Goal: Task Accomplishment & Management: Complete application form

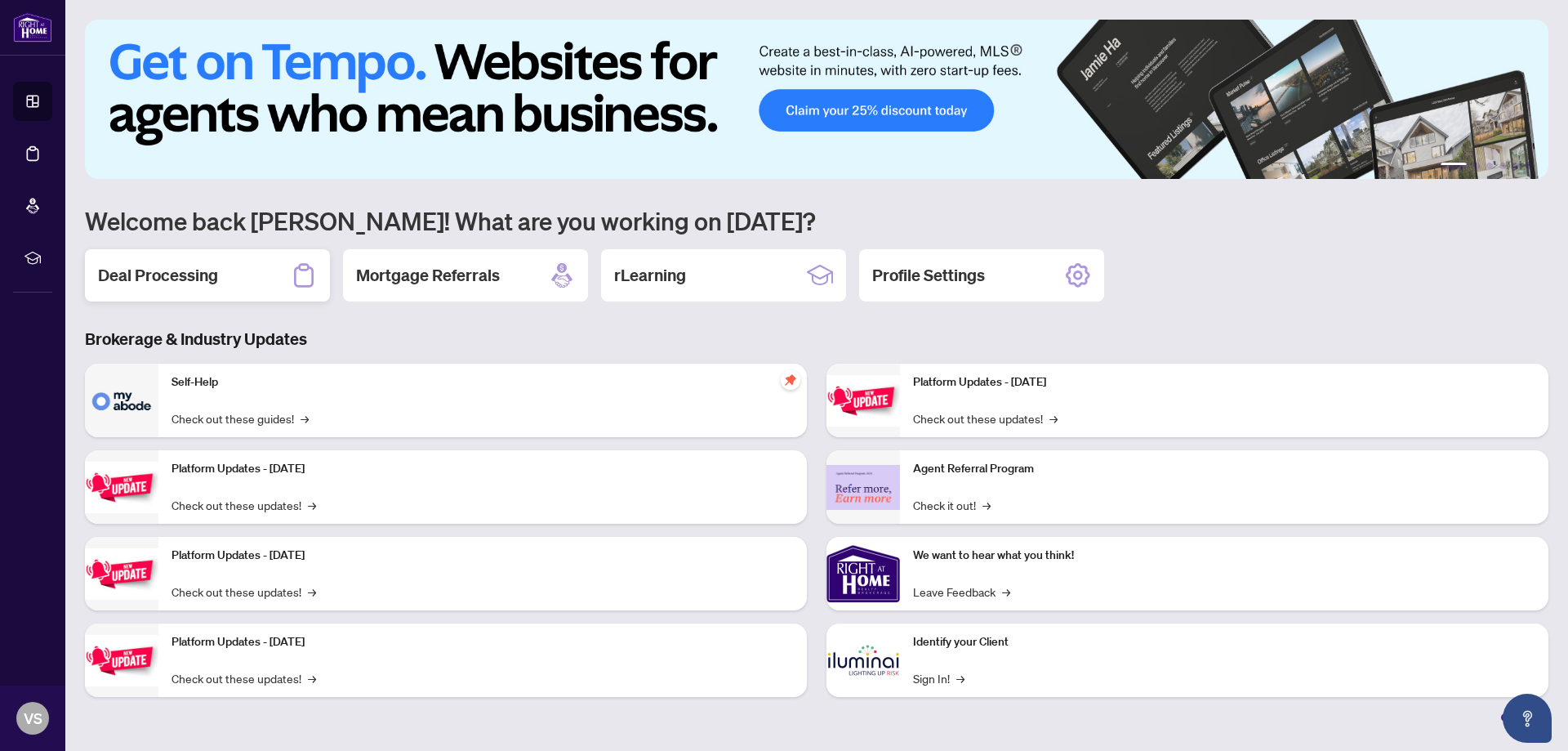
click at [177, 275] on h2 "Deal Processing" at bounding box center [158, 275] width 120 height 23
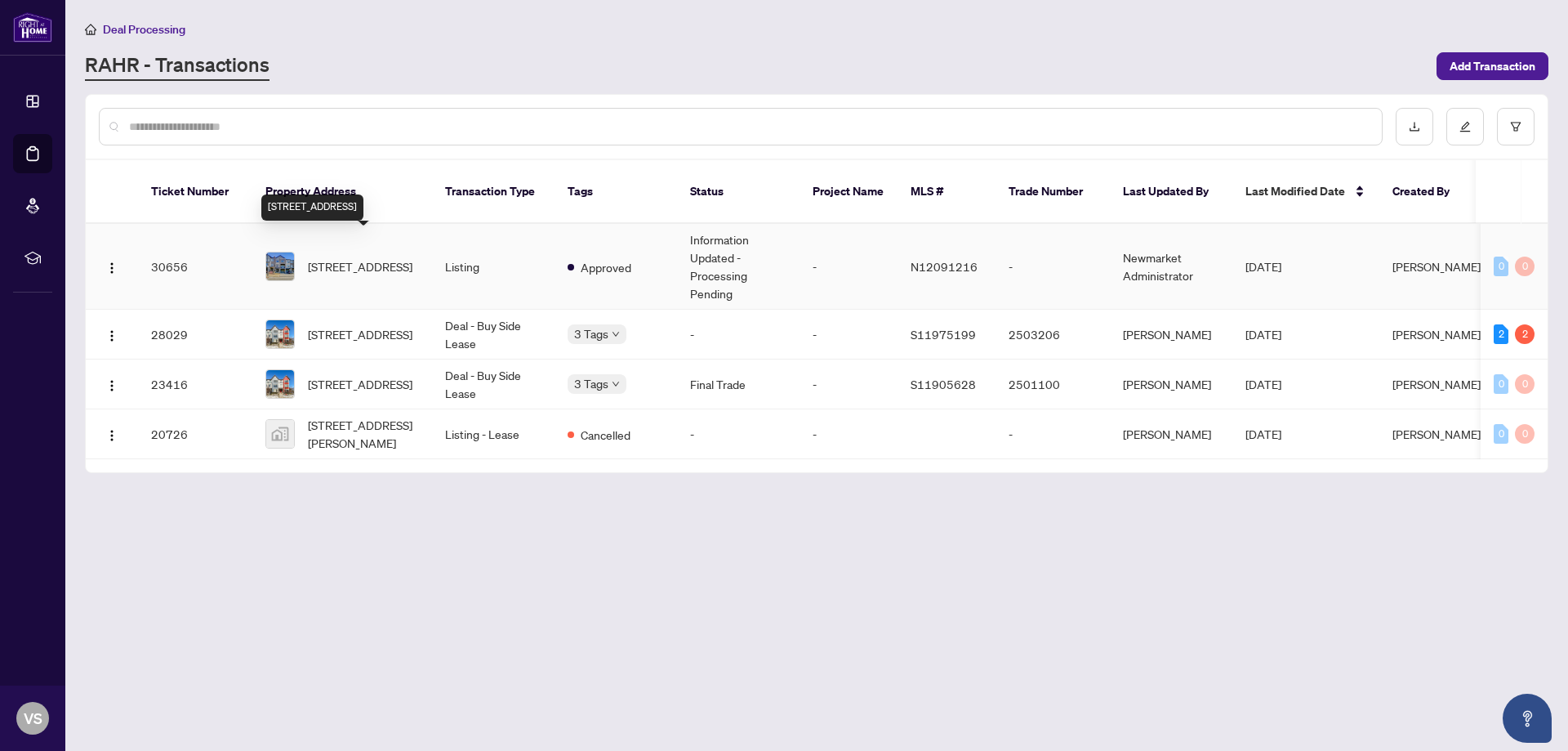
click at [355, 257] on span "[STREET_ADDRESS]" at bounding box center [360, 266] width 105 height 18
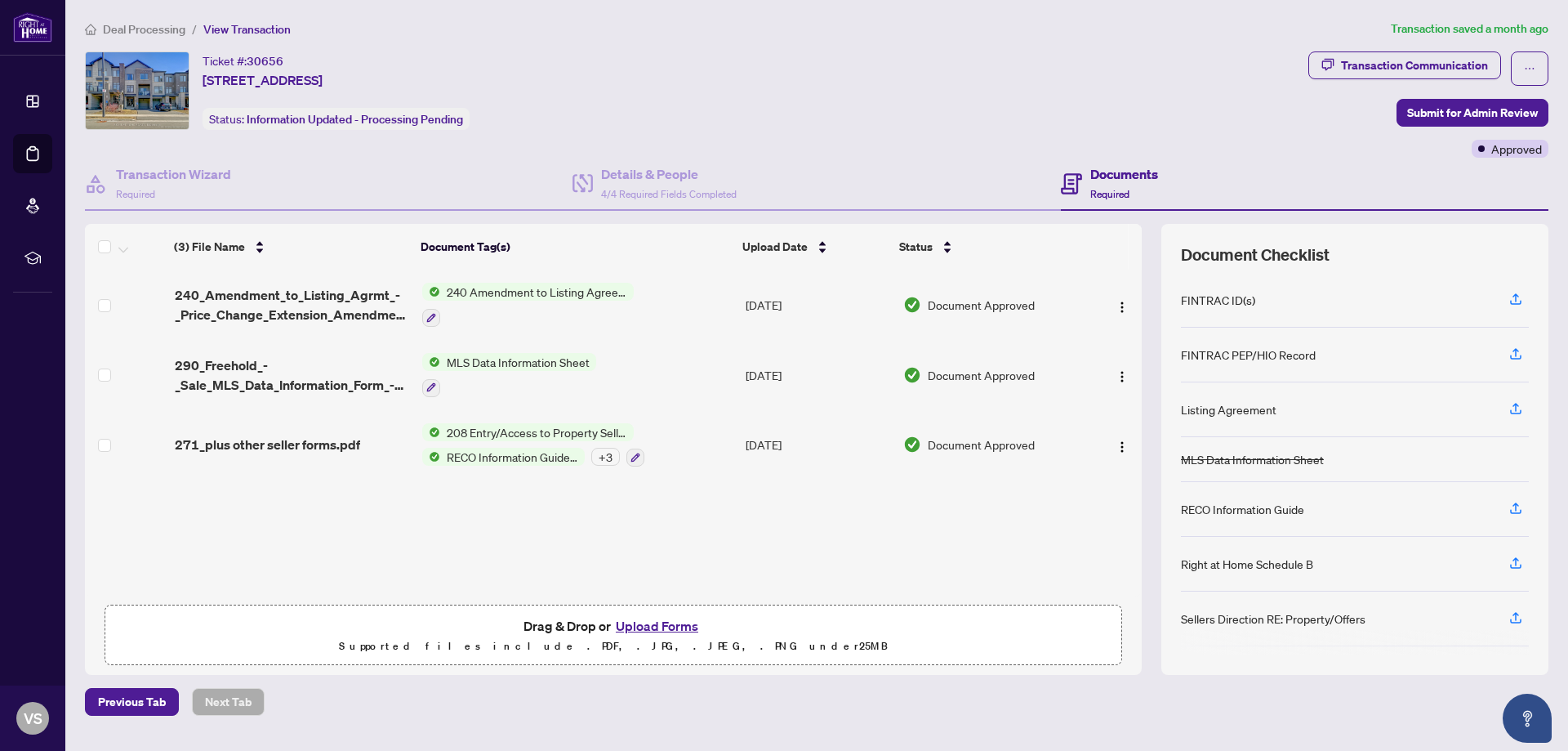
click at [655, 625] on button "Upload Forms" at bounding box center [657, 626] width 93 height 21
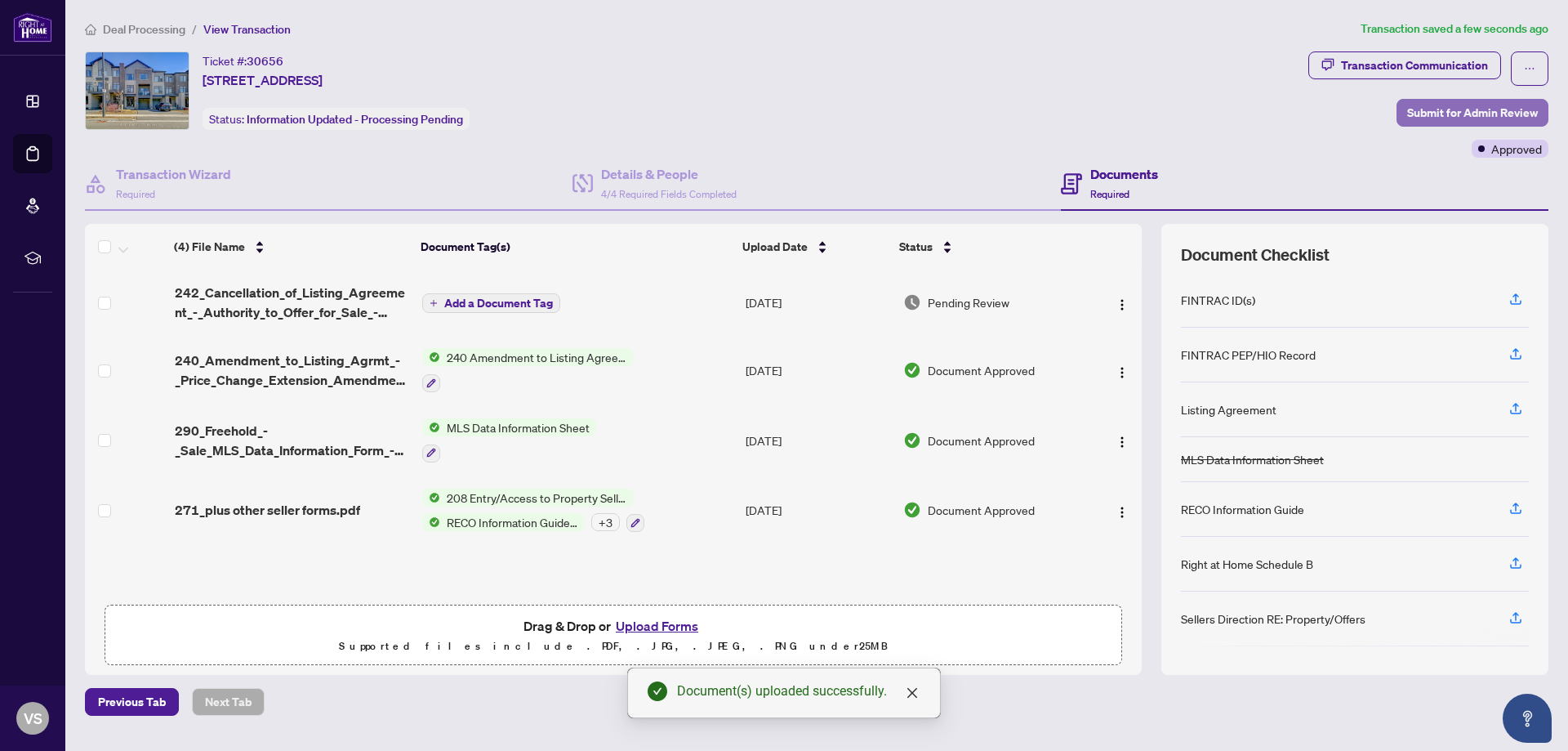
click at [1473, 107] on span "Submit for Admin Review" at bounding box center [1473, 113] width 131 height 26
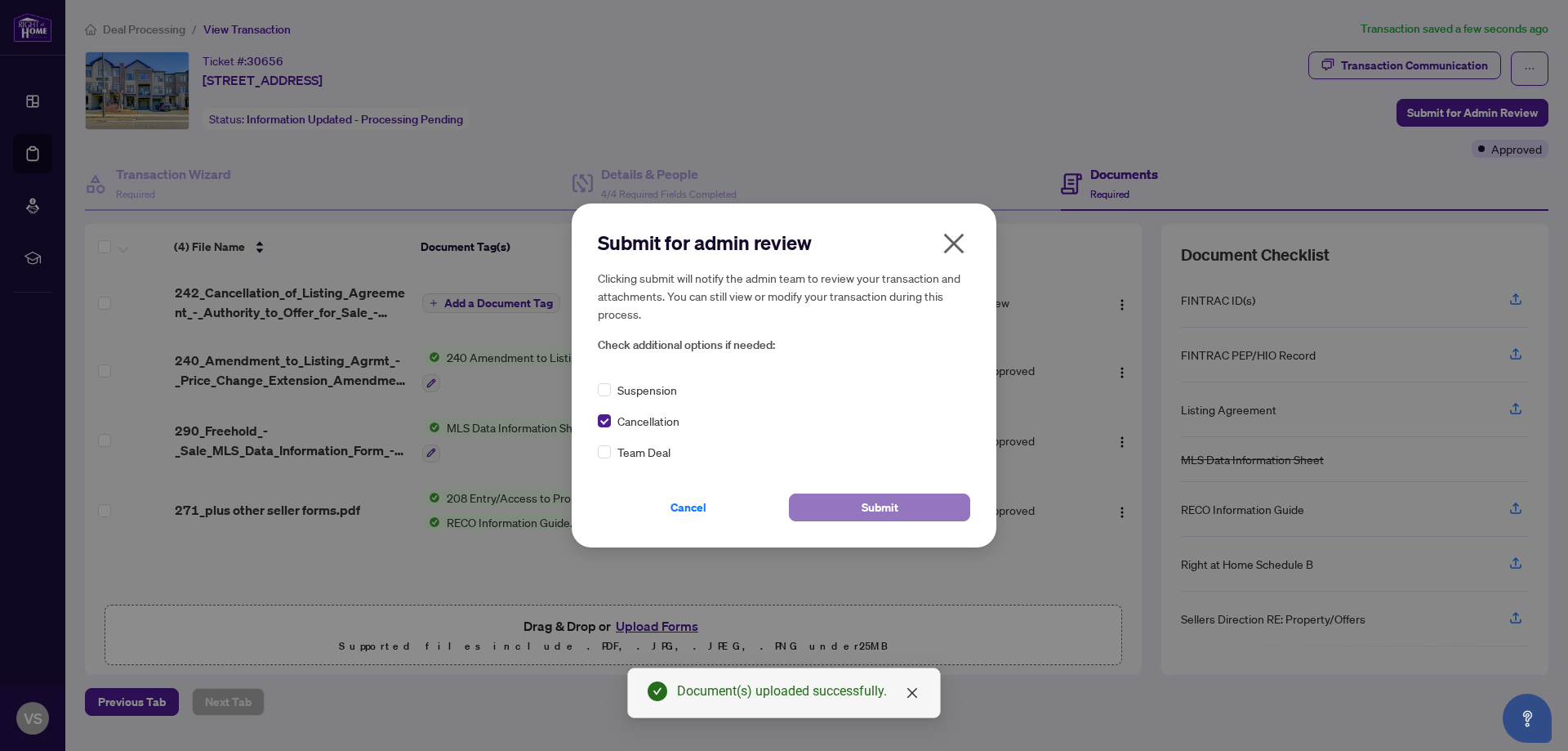
click at [885, 506] on span "Submit" at bounding box center [880, 507] width 37 height 26
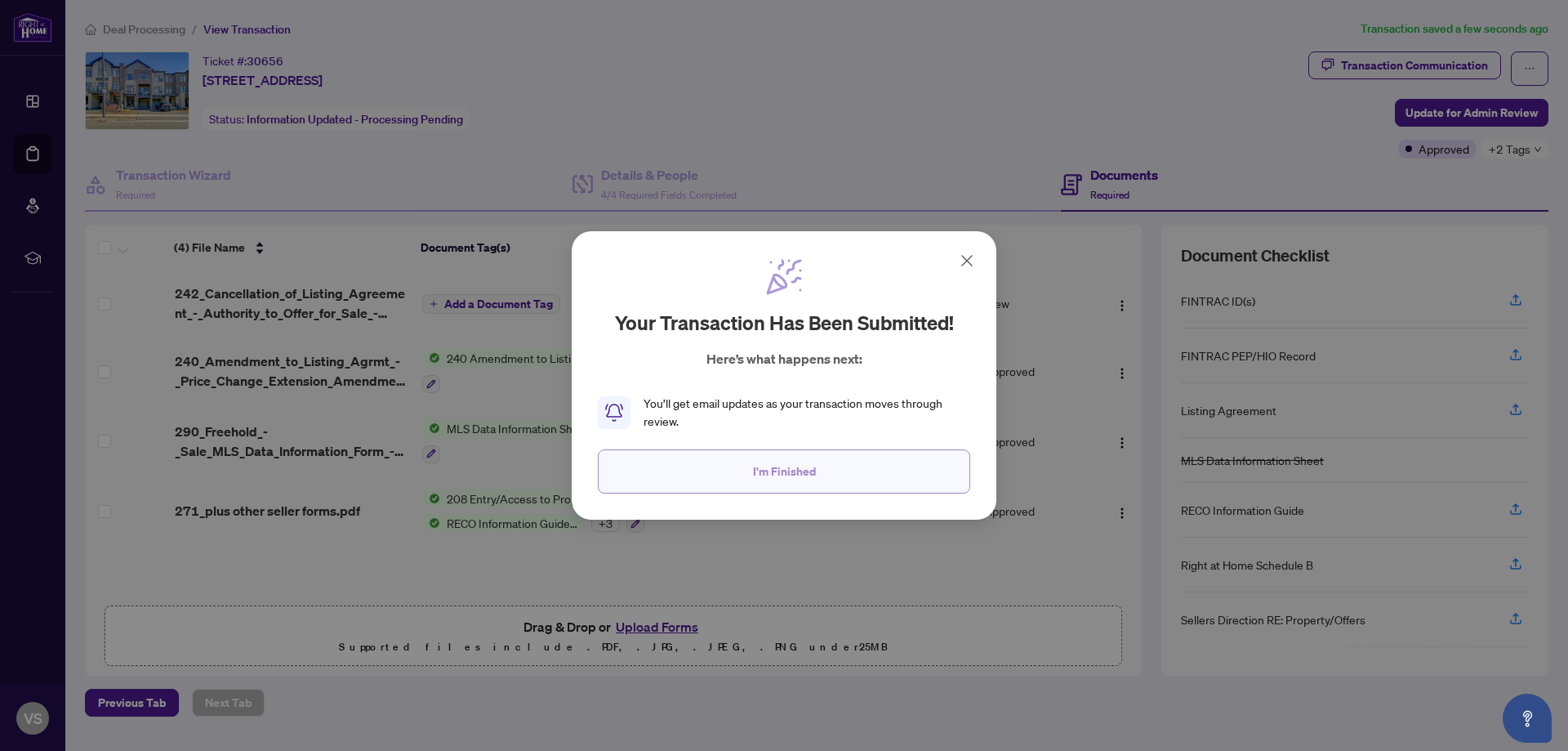
click at [772, 469] on span "I'm Finished" at bounding box center [785, 471] width 63 height 26
